Goal: Ask a question: Seek information or help from site administrators or community

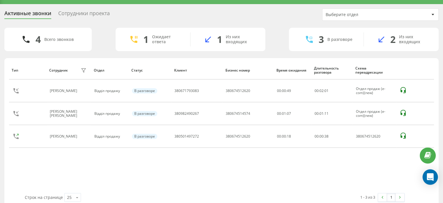
click at [428, 178] on icon "Open Intercom Messenger" at bounding box center [430, 177] width 7 height 8
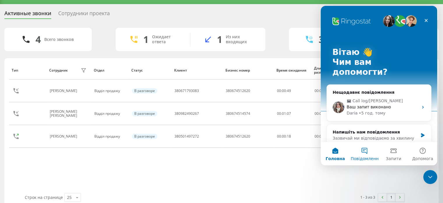
click at [368, 151] on button "Повідомлення" at bounding box center [364, 153] width 29 height 23
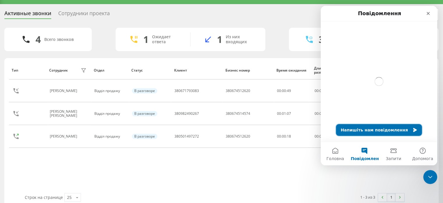
click at [372, 131] on button "Напишіть нам повідомлення" at bounding box center [379, 130] width 86 height 12
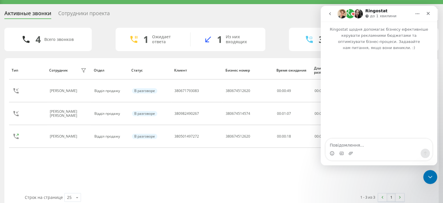
click at [359, 147] on textarea "Повідомлення..." at bounding box center [379, 143] width 107 height 10
type textarea "немає кнопок лід та контакт"
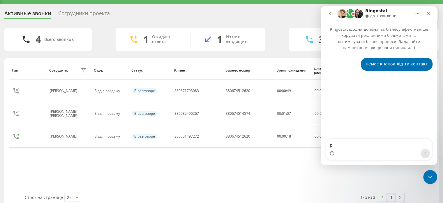
type textarea "ро"
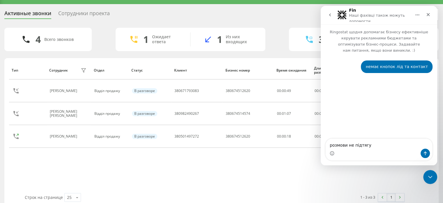
type textarea "розмови не підтягує"
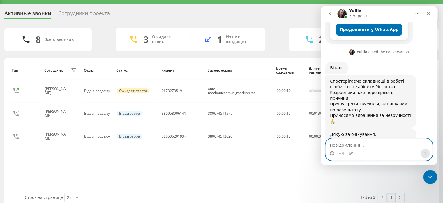
scroll to position [145, 0]
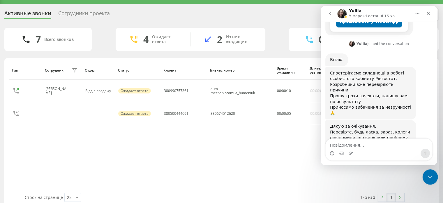
click at [426, 176] on icon "Закрити програму для спілкування Intercom" at bounding box center [429, 175] width 7 height 7
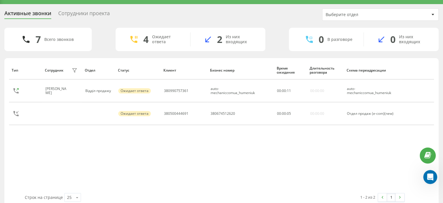
scroll to position [145, 0]
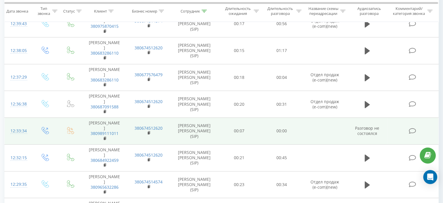
scroll to position [408, 0]
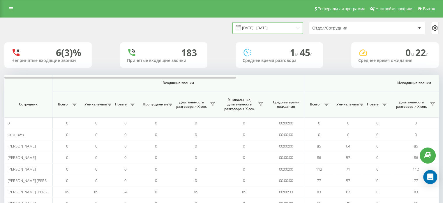
click at [275, 27] on input "20.08.2025 - 20.08.2025" at bounding box center [268, 27] width 71 height 11
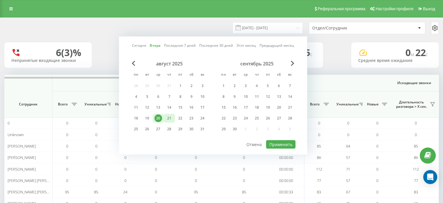
click at [170, 116] on div "21" at bounding box center [170, 118] width 8 height 8
click at [270, 143] on button "Применить" at bounding box center [280, 144] width 29 height 8
type input "21.08.2025 - 21.08.2025"
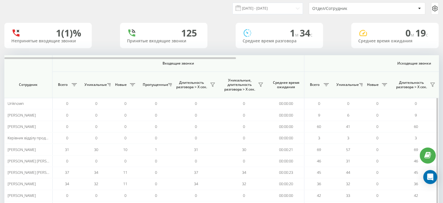
scroll to position [29, 0]
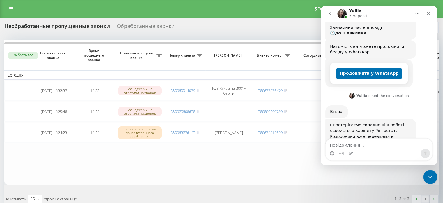
scroll to position [114, 0]
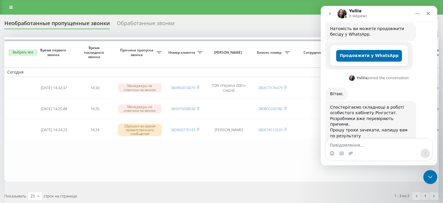
scroll to position [114, 0]
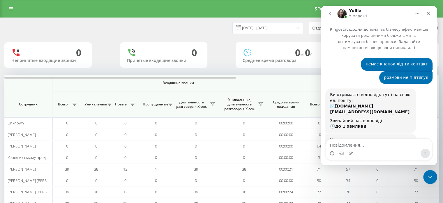
scroll to position [145, 0]
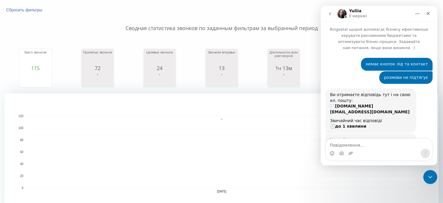
scroll to position [137, 0]
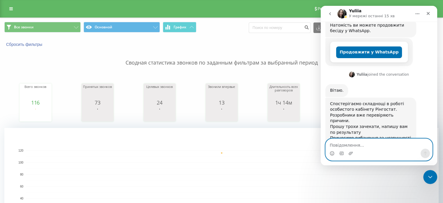
scroll to position [145, 0]
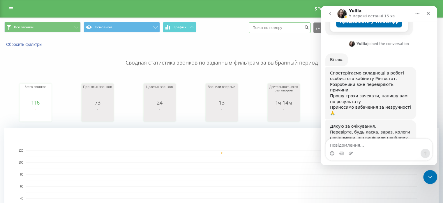
click at [271, 29] on input at bounding box center [280, 27] width 62 height 10
type input "380673794778"
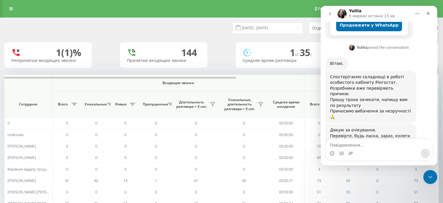
scroll to position [145, 0]
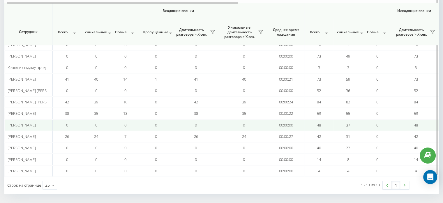
scroll to position [90, 0]
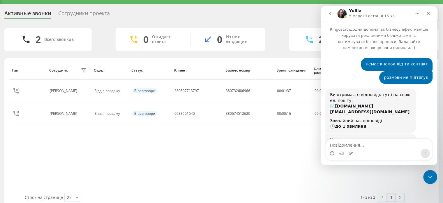
scroll to position [145, 0]
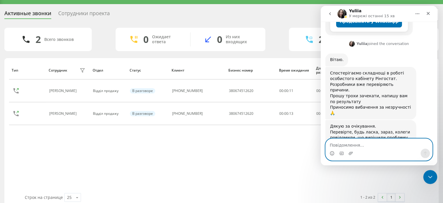
click at [348, 143] on textarea "Повідомлення..." at bounding box center [379, 143] width 107 height 10
type textarea "п"
type textarea "працює все"
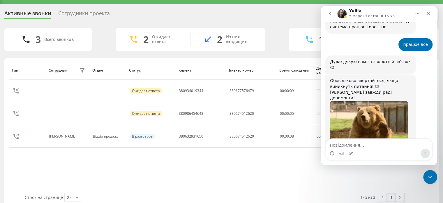
scroll to position [261, 0]
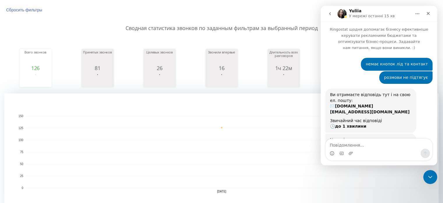
scroll to position [162, 0]
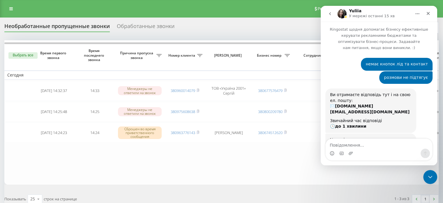
scroll to position [162, 0]
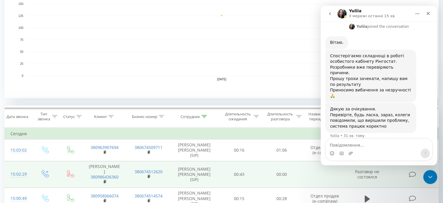
scroll to position [209, 0]
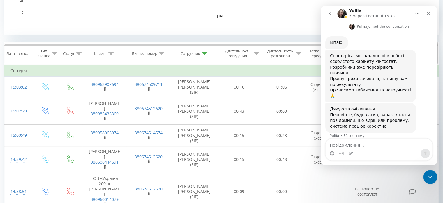
click at [205, 51] on div at bounding box center [204, 53] width 5 height 5
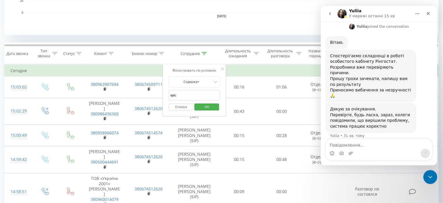
drag, startPoint x: 177, startPoint y: 94, endPoint x: 166, endPoint y: 92, distance: 11.3
click at [166, 92] on div "Фильтровать по условию Содержит кріс Отмена OK" at bounding box center [195, 90] width 64 height 52
click button "OK" at bounding box center [206, 106] width 25 height 7
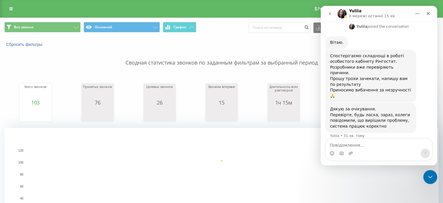
scroll to position [175, 0]
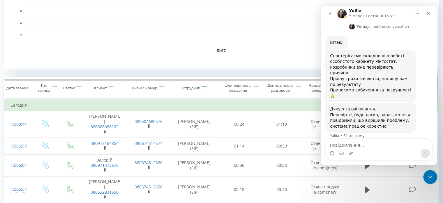
click at [201, 87] on div "Сотрудник" at bounding box center [194, 87] width 26 height 5
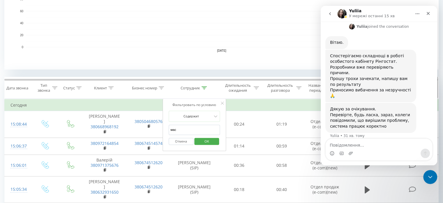
click at [204, 87] on icon at bounding box center [204, 87] width 5 height 3
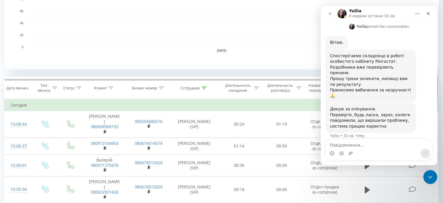
click at [203, 87] on icon at bounding box center [204, 87] width 5 height 3
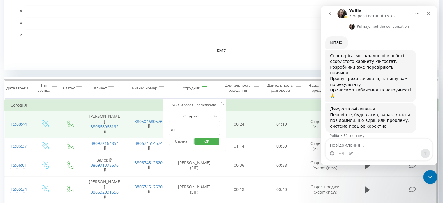
drag, startPoint x: 186, startPoint y: 128, endPoint x: 154, endPoint y: 125, distance: 31.7
click button "OK" at bounding box center [206, 141] width 25 height 7
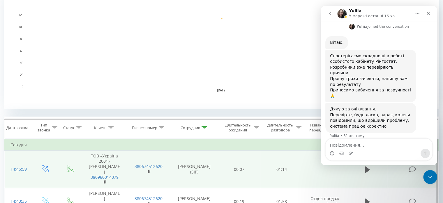
scroll to position [169, 0]
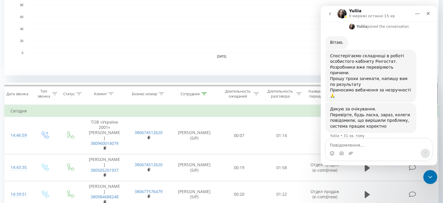
click at [204, 92] on icon at bounding box center [204, 93] width 5 height 3
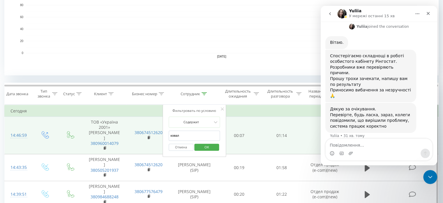
drag, startPoint x: 185, startPoint y: 135, endPoint x: 159, endPoint y: 134, distance: 26.8
click button "OK" at bounding box center [206, 146] width 25 height 7
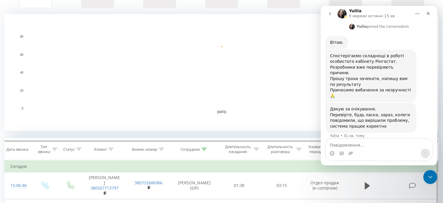
scroll to position [146, 0]
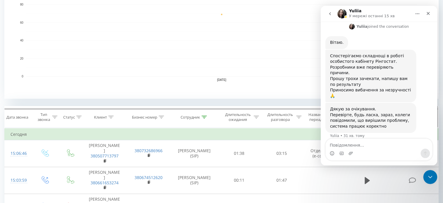
click at [203, 118] on div at bounding box center [204, 117] width 5 height 5
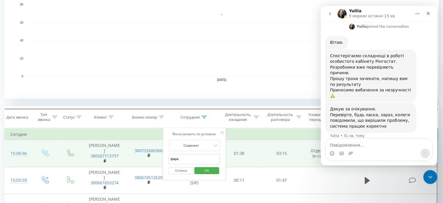
drag, startPoint x: 183, startPoint y: 160, endPoint x: 152, endPoint y: 160, distance: 30.9
type input "кріст"
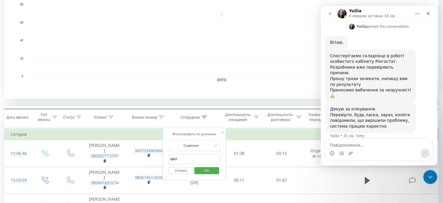
click button "OK" at bounding box center [206, 170] width 25 height 7
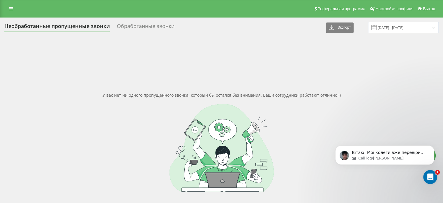
scroll to position [261, 0]
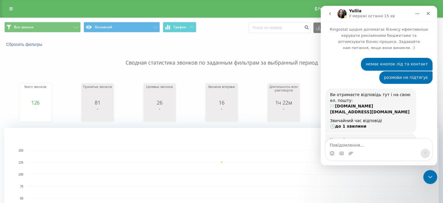
scroll to position [261, 0]
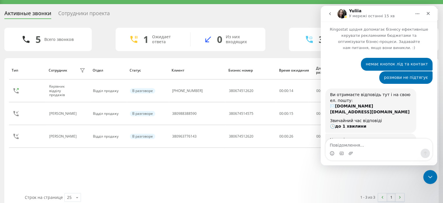
scroll to position [261, 0]
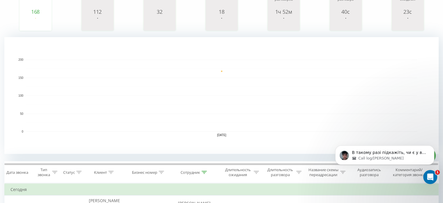
scroll to position [175, 0]
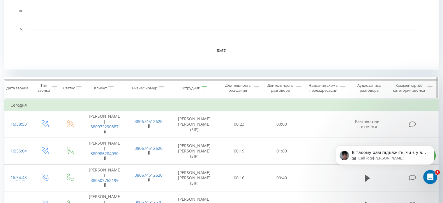
click at [203, 88] on icon at bounding box center [204, 87] width 5 height 3
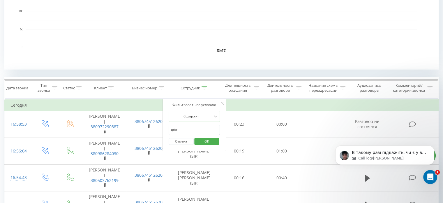
drag, startPoint x: 185, startPoint y: 131, endPoint x: 165, endPoint y: 130, distance: 20.1
click at [165, 130] on div "Фильтровать по условию Содержит кріст Отмена OK" at bounding box center [195, 125] width 64 height 52
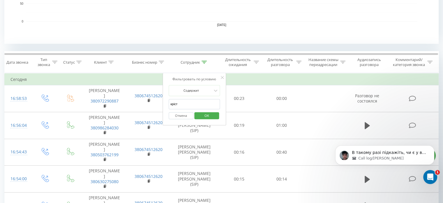
scroll to position [204, 0]
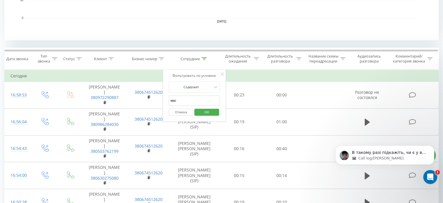
click button "OK" at bounding box center [206, 111] width 25 height 7
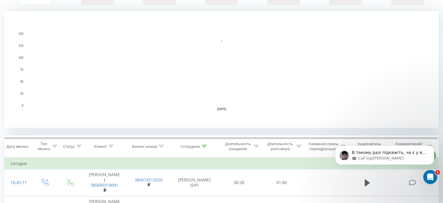
scroll to position [233, 0]
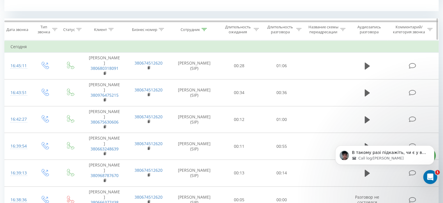
click at [203, 30] on icon at bounding box center [204, 29] width 5 height 3
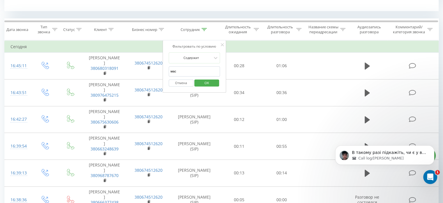
drag, startPoint x: 183, startPoint y: 72, endPoint x: 163, endPoint y: 70, distance: 20.2
click at [163, 70] on div "Фильтровать по условию Содержит мас Отмена OK" at bounding box center [195, 66] width 64 height 52
click button "OK" at bounding box center [206, 82] width 25 height 7
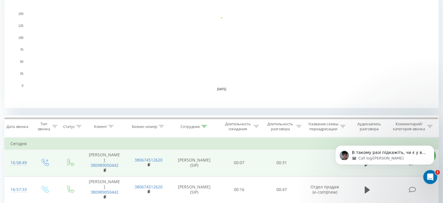
scroll to position [204, 0]
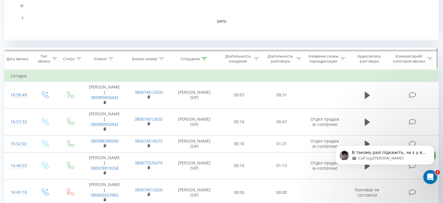
click at [204, 58] on icon at bounding box center [204, 58] width 5 height 3
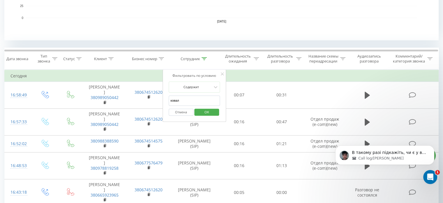
drag, startPoint x: 188, startPoint y: 99, endPoint x: 166, endPoint y: 98, distance: 22.8
click at [166, 98] on div "Фильтровать по условию Содержит ковал Отмена OK" at bounding box center [195, 95] width 64 height 52
click button "OK" at bounding box center [206, 111] width 25 height 7
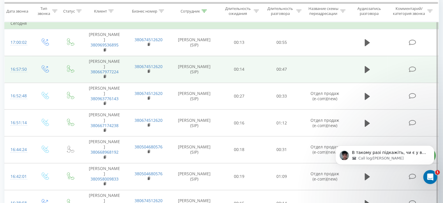
scroll to position [198, 0]
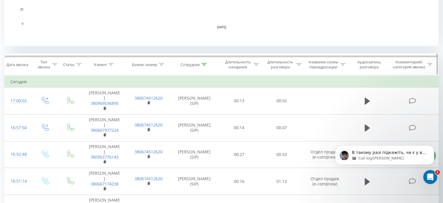
click at [203, 64] on icon at bounding box center [204, 64] width 5 height 3
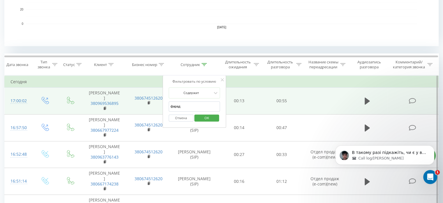
drag, startPoint x: 187, startPoint y: 107, endPoint x: 161, endPoint y: 106, distance: 26.0
type input "кріст"
click button "OK" at bounding box center [206, 117] width 25 height 7
